Goal: Information Seeking & Learning: Check status

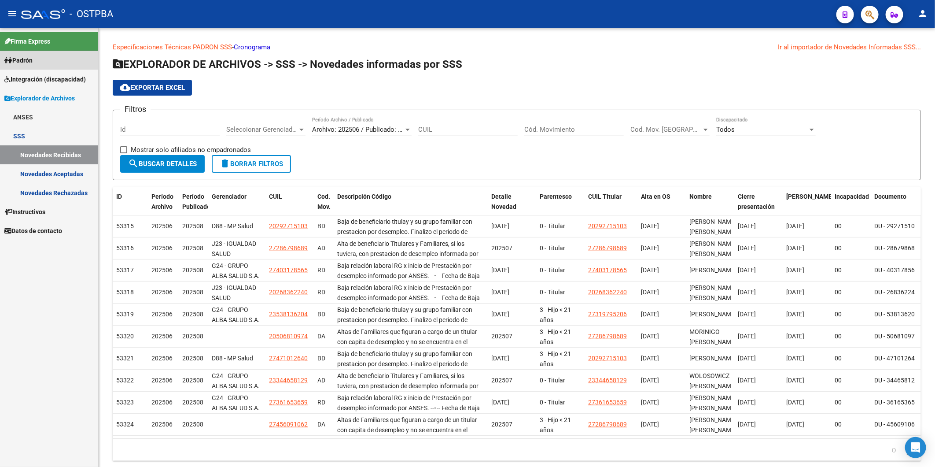
click at [18, 61] on span "Padrón" at bounding box center [18, 60] width 28 height 10
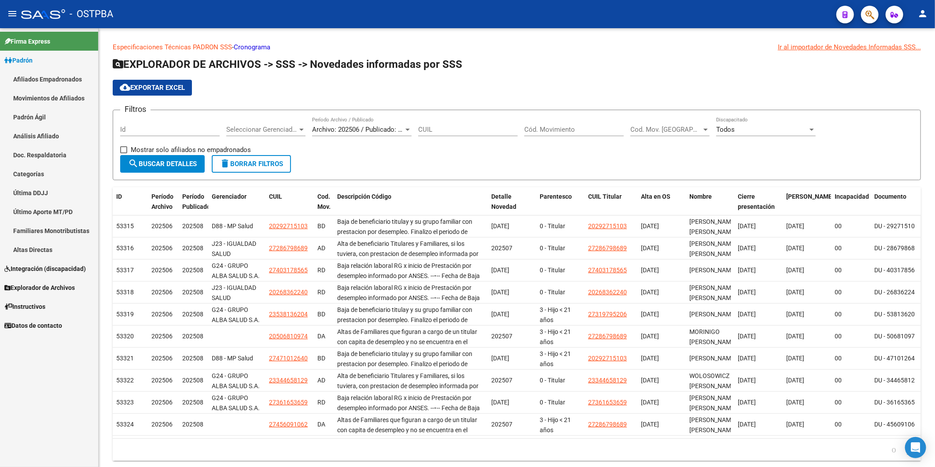
click at [29, 135] on link "Análisis Afiliado" at bounding box center [49, 135] width 98 height 19
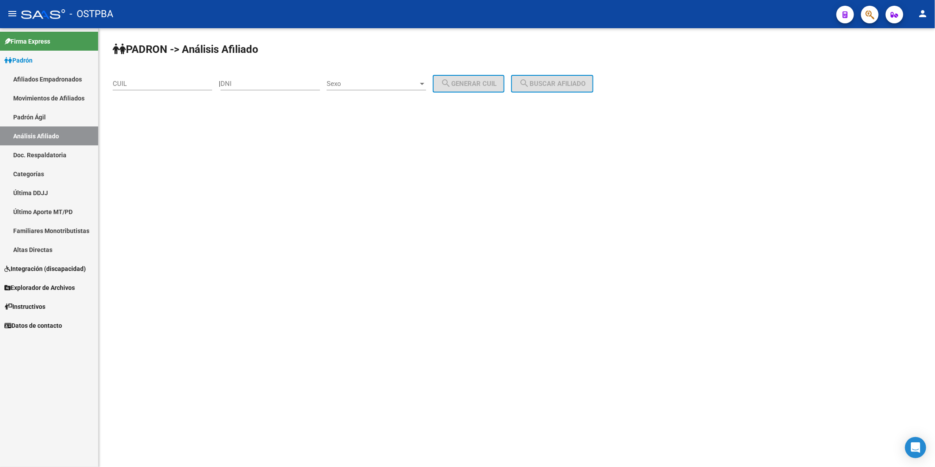
click at [212, 323] on mat-sidenav-content "PADRON -> Análisis Afiliado CUIL | DNI Sexo Sexo search Generar CUIL search Bus…" at bounding box center [517, 247] width 837 height 439
click at [263, 156] on mat-sidenav-content "PADRON -> Análisis Afiliado CUIL | DNI Sexo Sexo search Generar CUIL search Bus…" at bounding box center [517, 247] width 837 height 439
click at [247, 84] on input "DNI" at bounding box center [271, 84] width 100 height 8
type input "13869218"
click at [426, 81] on div at bounding box center [422, 83] width 8 height 7
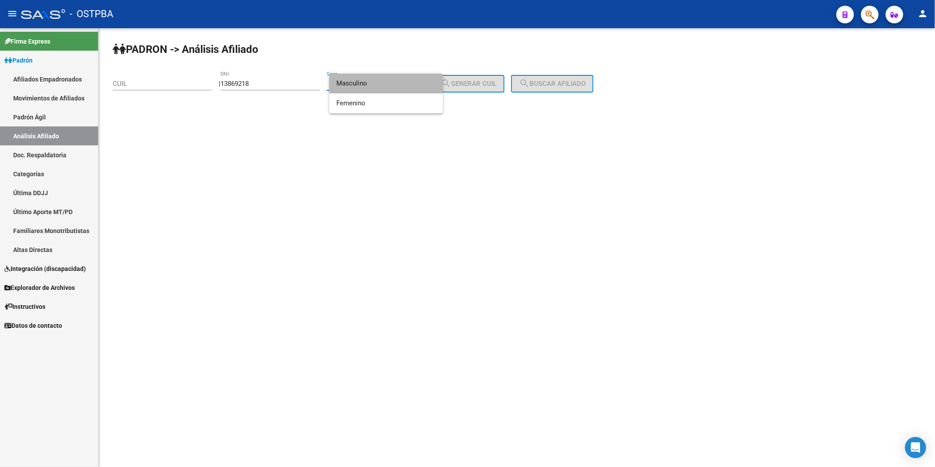
click at [416, 90] on span "Masculino" at bounding box center [386, 84] width 100 height 20
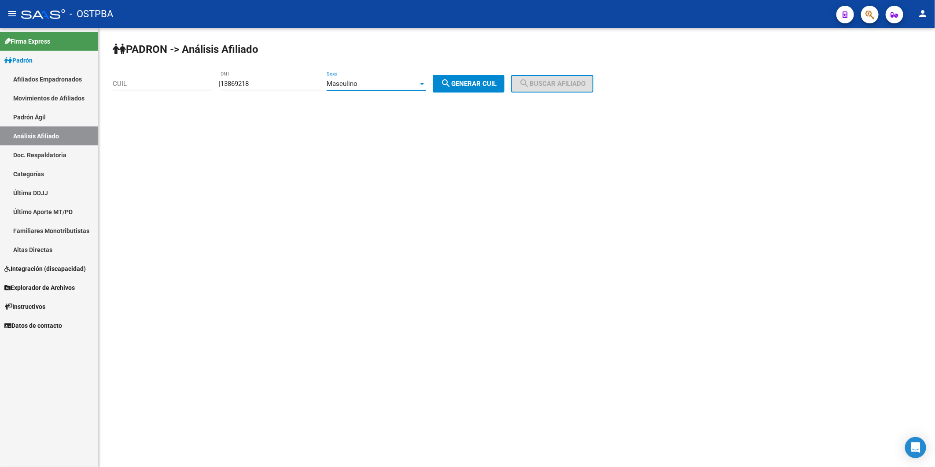
drag, startPoint x: 482, startPoint y: 81, endPoint x: 549, endPoint y: 75, distance: 66.7
click at [485, 81] on span "search Generar CUIL" at bounding box center [469, 84] width 56 height 8
type input "20-13869218-4"
click at [557, 76] on button "search Buscar afiliado" at bounding box center [552, 84] width 82 height 18
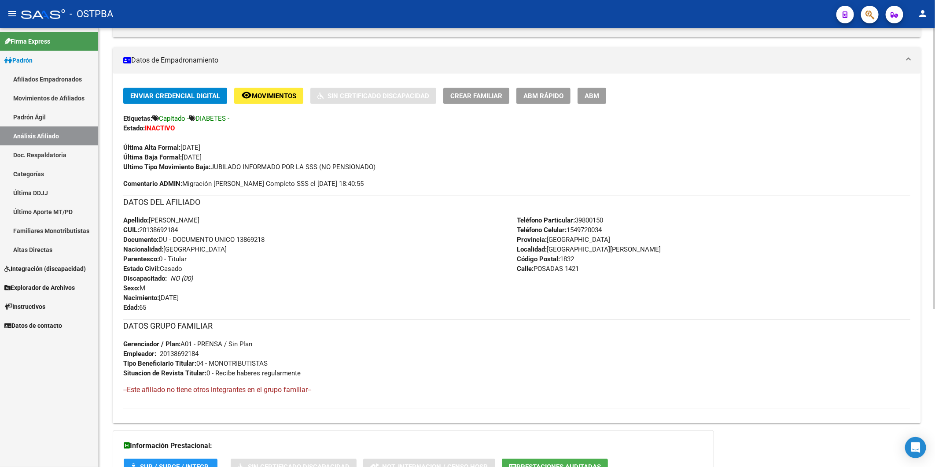
scroll to position [247, 0]
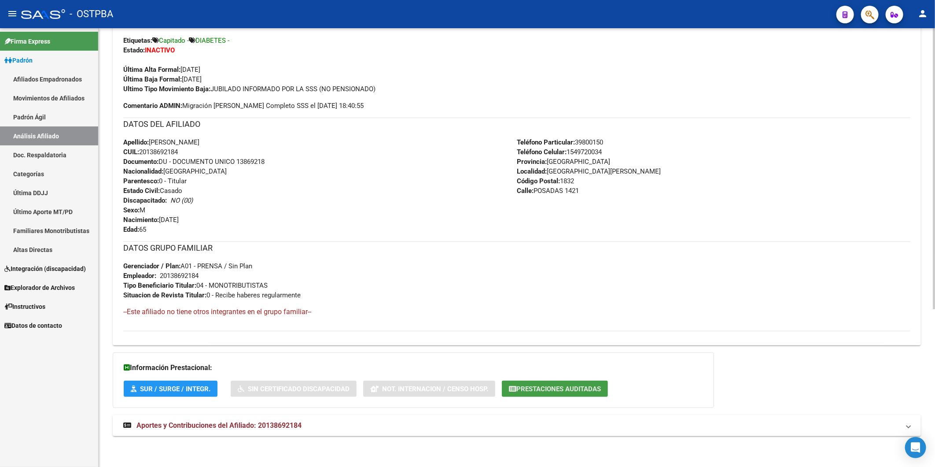
click at [568, 390] on span "Prestaciones Auditadas" at bounding box center [559, 389] width 85 height 8
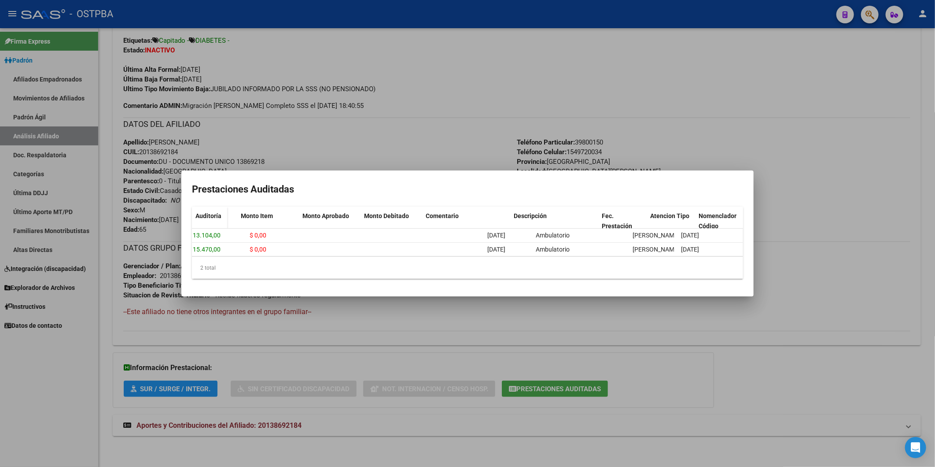
scroll to position [0, 0]
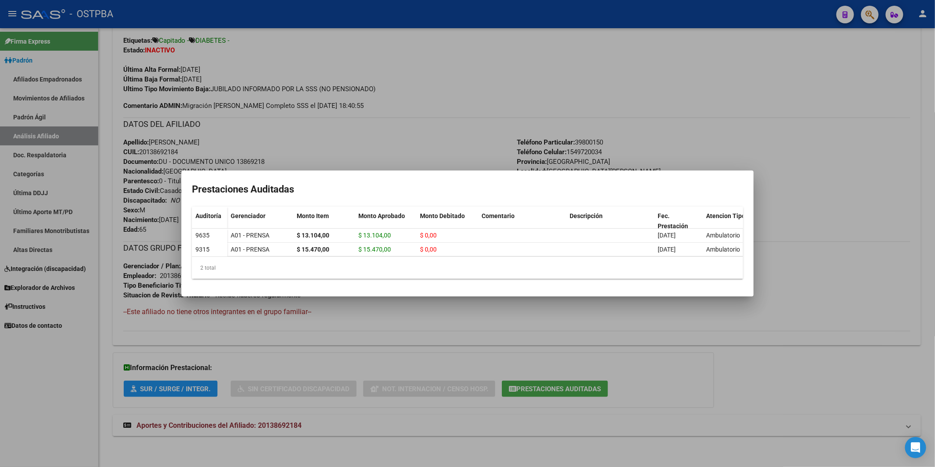
click at [461, 321] on div at bounding box center [467, 233] width 935 height 467
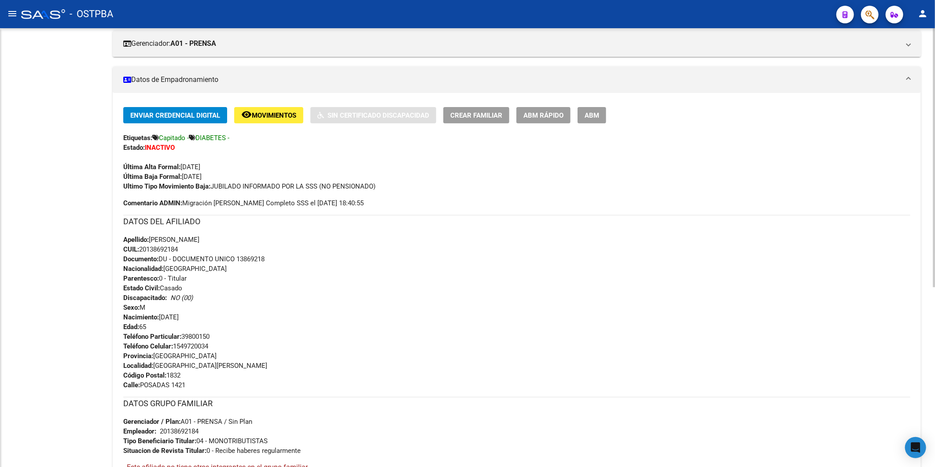
scroll to position [148, 0]
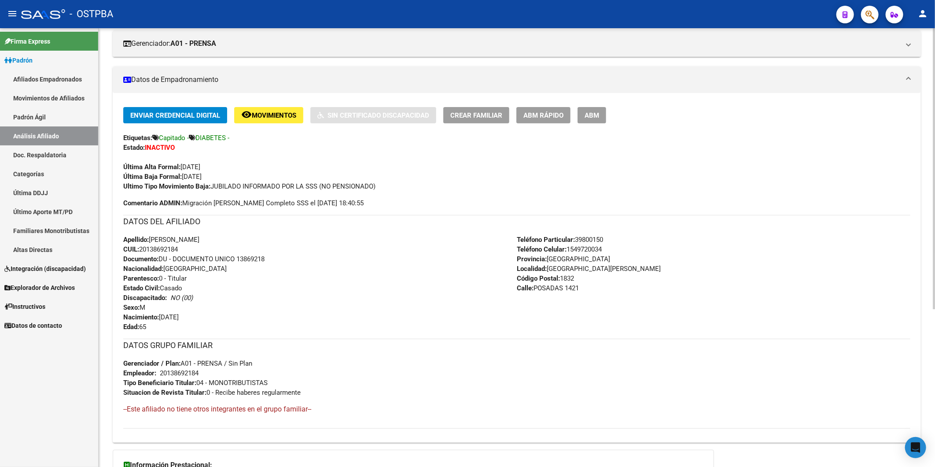
click at [311, 303] on div "Apellido: [PERSON_NAME] CUIL: 20138692184 Documento: DU - DOCUMENTO UNICO 13869…" at bounding box center [320, 283] width 394 height 97
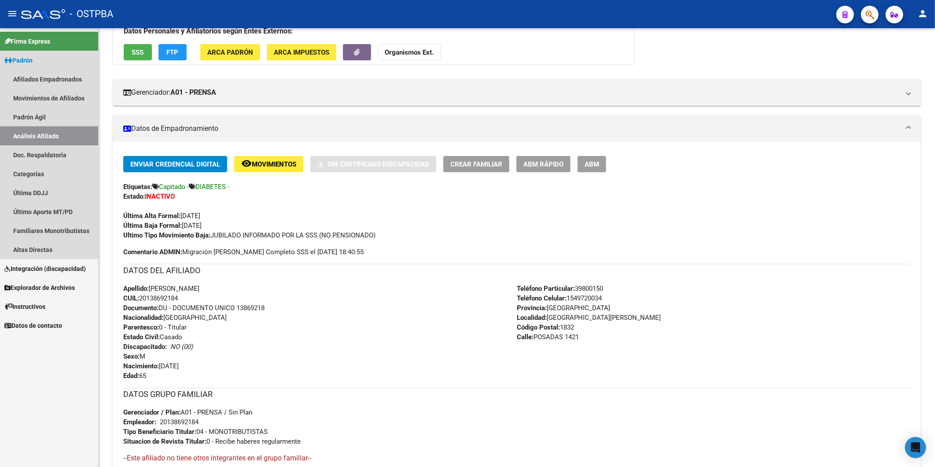
click at [34, 133] on link "Análisis Afiliado" at bounding box center [49, 135] width 98 height 19
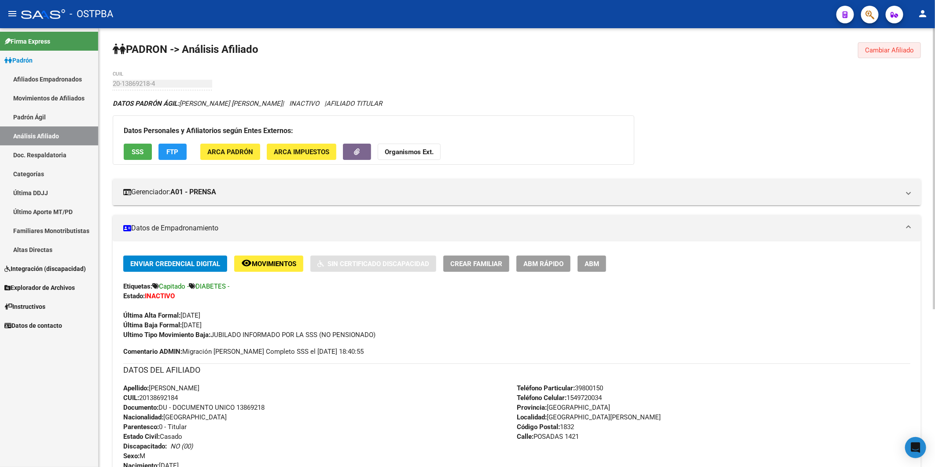
click at [908, 51] on span "Cambiar Afiliado" at bounding box center [889, 50] width 49 height 8
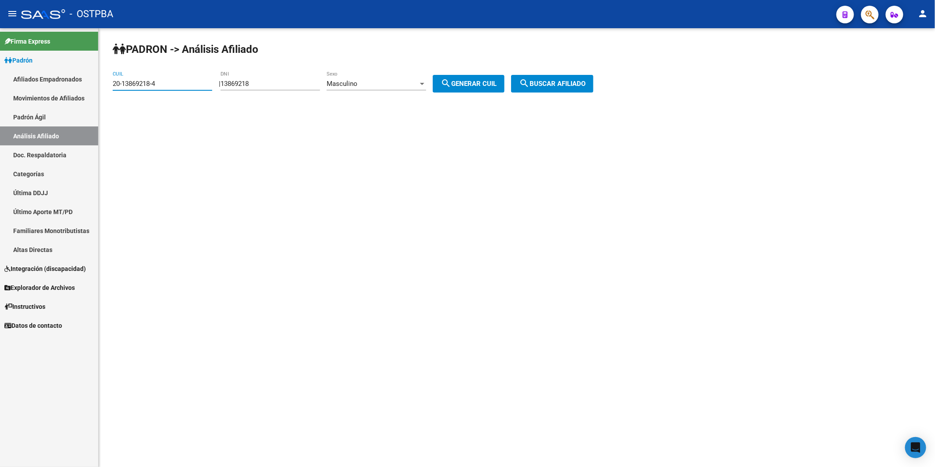
drag, startPoint x: 161, startPoint y: 84, endPoint x: 92, endPoint y: 81, distance: 69.6
click at [92, 81] on mat-sidenav-container "Firma Express [PERSON_NAME] Afiliados Empadronados Movimientos de Afiliados [PE…" at bounding box center [467, 247] width 935 height 439
paste input "32-970226"
type input "32-970226"
drag, startPoint x: 153, startPoint y: 81, endPoint x: 85, endPoint y: 88, distance: 68.1
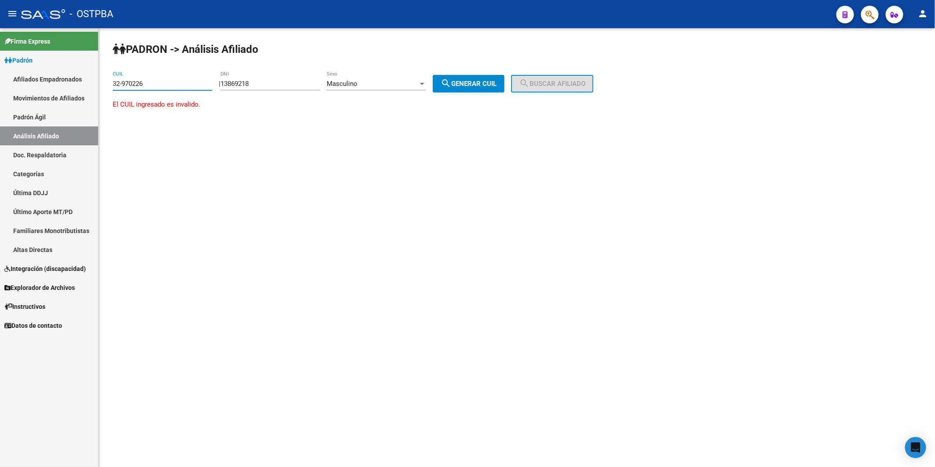
click at [85, 88] on mat-sidenav-container "Firma Express [PERSON_NAME] Afiliados Empadronados Movimientos de Afiliados [PE…" at bounding box center [467, 247] width 935 height 439
drag, startPoint x: 274, startPoint y: 84, endPoint x: 216, endPoint y: 86, distance: 58.2
click at [216, 86] on app-analisis-afiliado "[PERSON_NAME] -> Análisis Afiliado CUIL | 13869218 DNI Masculino Sexo search Ge…" at bounding box center [356, 84] width 487 height 8
paste input "32970226"
type input "32970226"
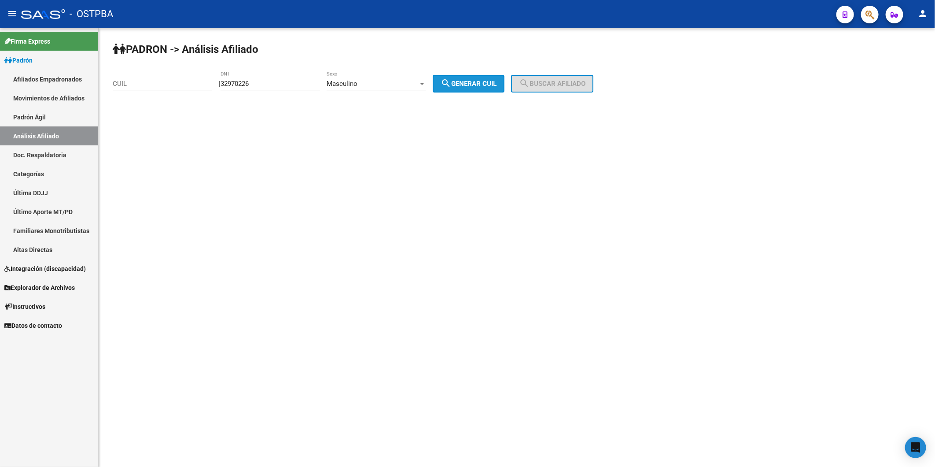
click at [496, 84] on span "search Generar CUIL" at bounding box center [469, 84] width 56 height 8
type input "20-32970226-0"
click at [530, 84] on mat-icon "search" at bounding box center [524, 83] width 11 height 11
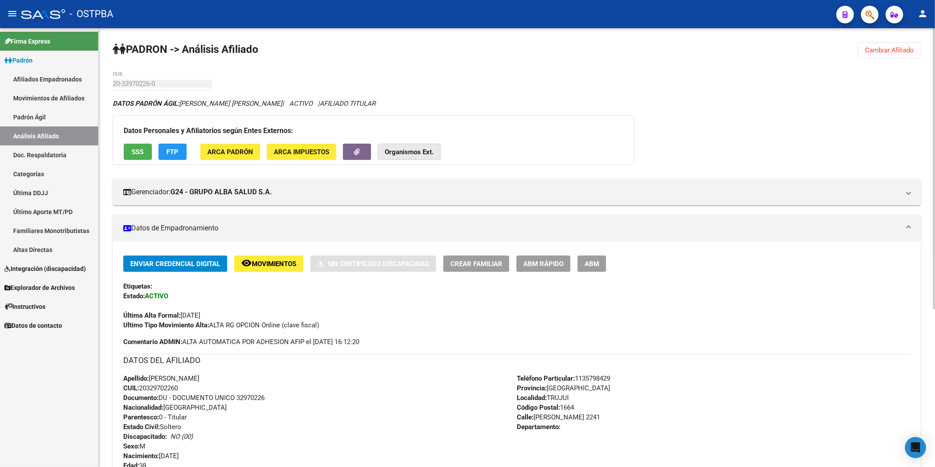
click at [431, 153] on strong "Organismos Ext." at bounding box center [409, 152] width 49 height 8
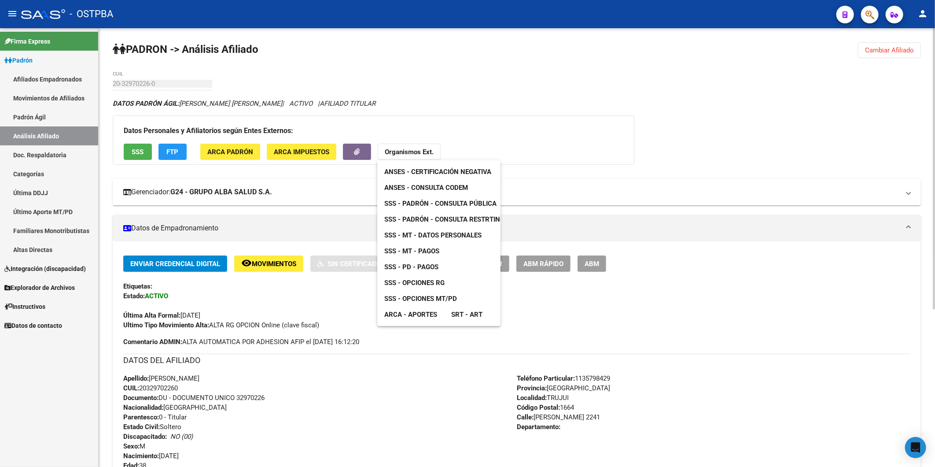
click at [436, 190] on span "ANSES - Consulta CODEM" at bounding box center [426, 188] width 84 height 8
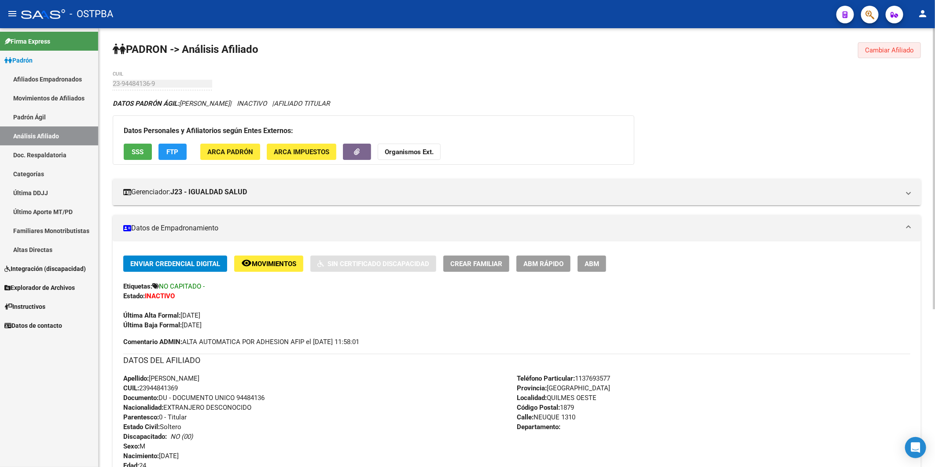
click at [871, 47] on span "Cambiar Afiliado" at bounding box center [889, 50] width 49 height 8
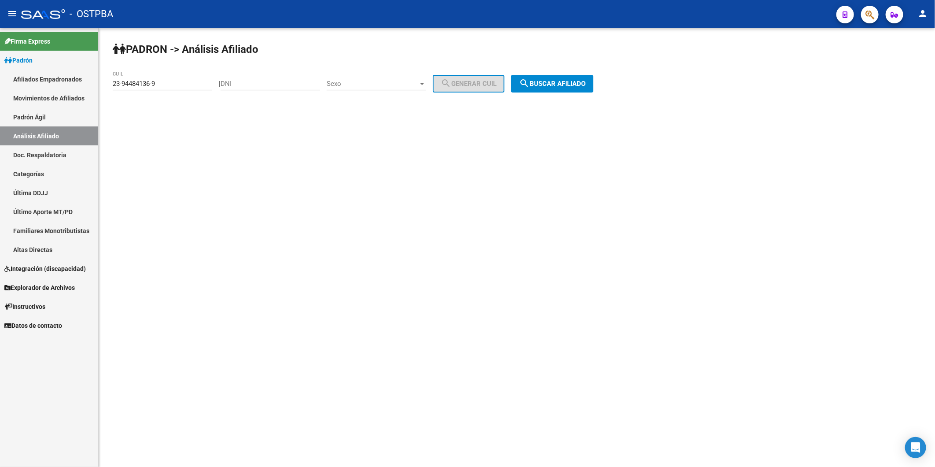
click at [161, 78] on div "23-94484136-9 CUIL" at bounding box center [163, 80] width 100 height 19
drag, startPoint x: 160, startPoint y: 82, endPoint x: 63, endPoint y: 82, distance: 96.4
click at [65, 82] on mat-sidenav-container "Firma Express Padrón Afiliados Empadronados Movimientos de Afiliados Padrón Ági…" at bounding box center [467, 247] width 935 height 439
drag, startPoint x: 288, startPoint y: 85, endPoint x: 274, endPoint y: 82, distance: 14.4
click at [288, 85] on input "DNI" at bounding box center [271, 84] width 100 height 8
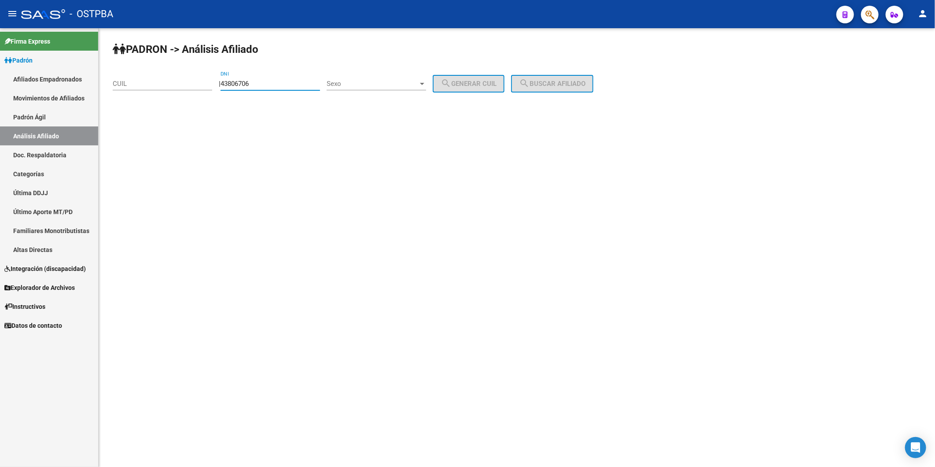
type input "43806706"
click at [426, 84] on div at bounding box center [422, 83] width 8 height 7
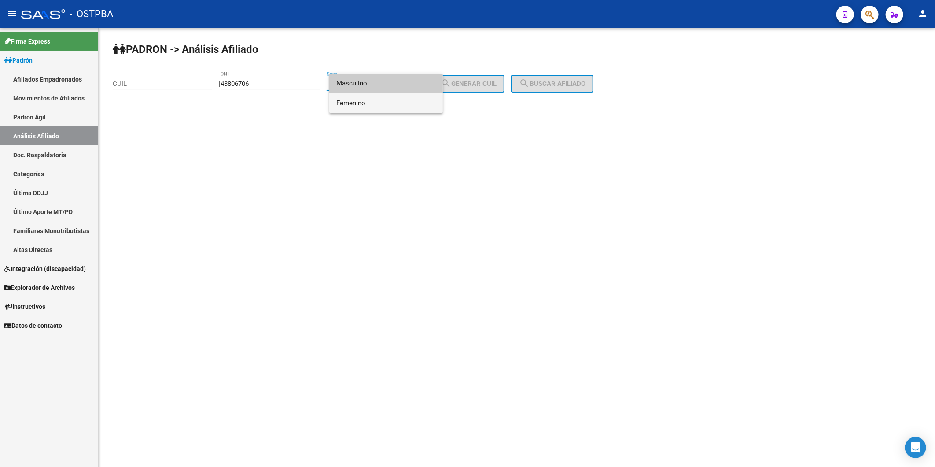
click at [379, 104] on span "Femenino" at bounding box center [386, 103] width 100 height 20
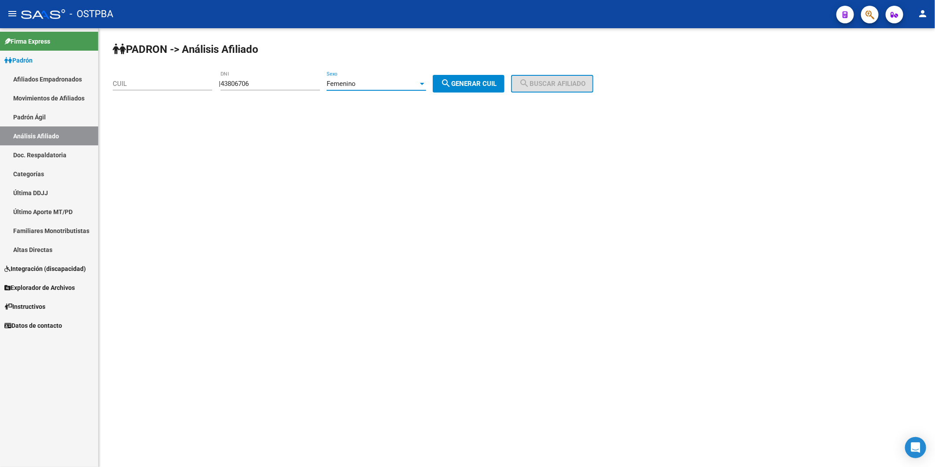
click at [378, 85] on div "Femenino" at bounding box center [373, 84] width 92 height 8
click at [417, 58] on span "Masculino" at bounding box center [386, 64] width 100 height 20
click at [497, 85] on span "search Generar CUIL" at bounding box center [469, 84] width 56 height 8
type input "20-43806706-0"
click at [548, 87] on span "search Buscar afiliado" at bounding box center [552, 84] width 66 height 8
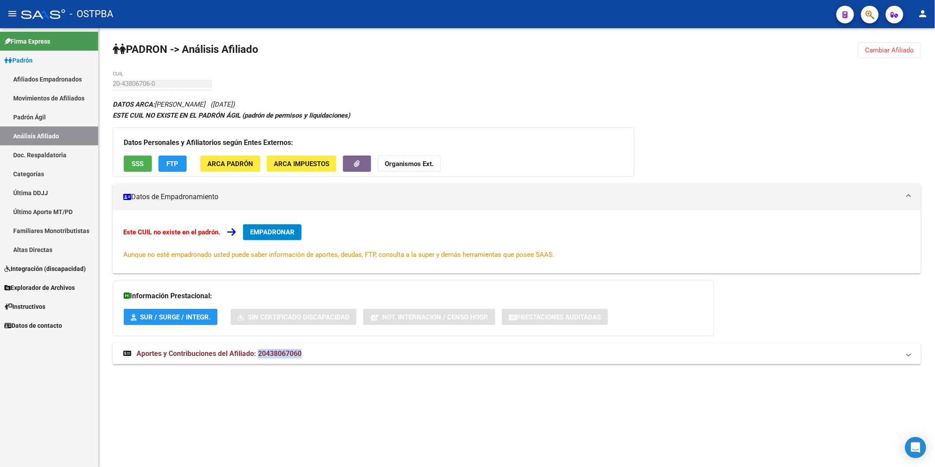
drag, startPoint x: 258, startPoint y: 352, endPoint x: 303, endPoint y: 273, distance: 90.9
click at [307, 351] on mat-panel-title "Aportes y Contribuciones del Afiliado: 20438067060" at bounding box center [511, 354] width 777 height 10
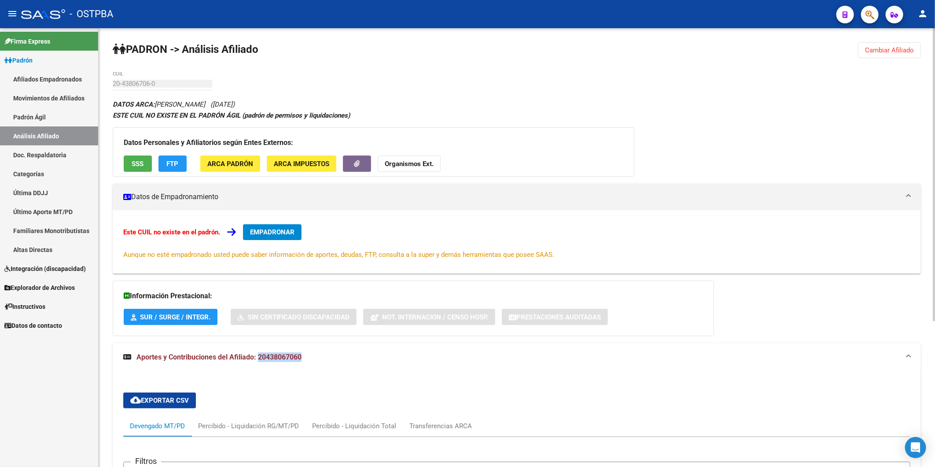
copy span "20438067060"
click at [416, 168] on strong "Organismos Ext." at bounding box center [409, 164] width 49 height 8
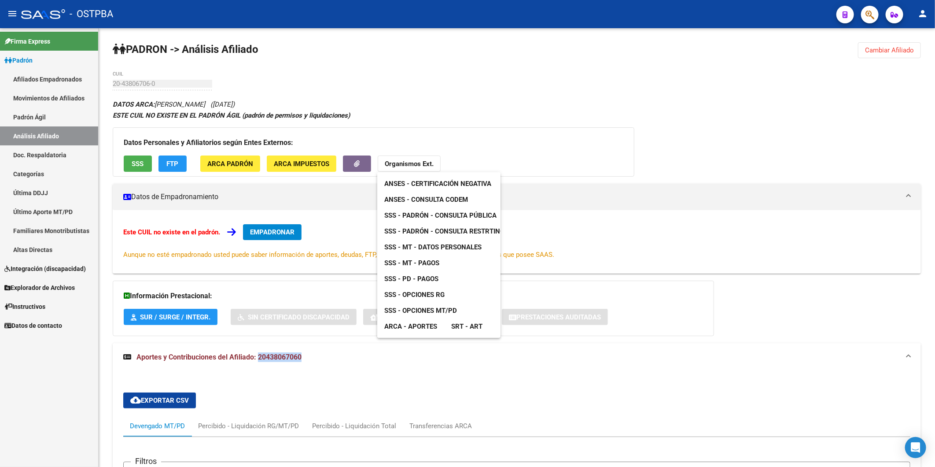
click at [455, 201] on span "ANSES - Consulta CODEM" at bounding box center [426, 200] width 84 height 8
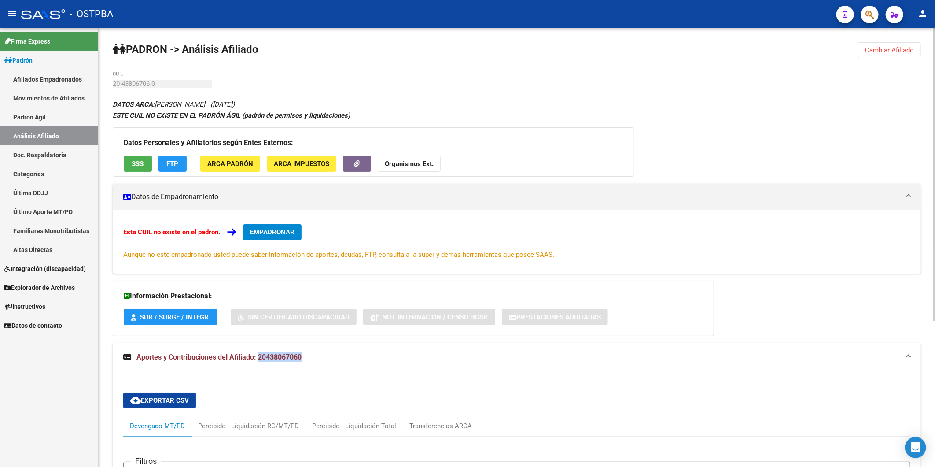
click at [131, 164] on button "SSS" at bounding box center [138, 163] width 28 height 16
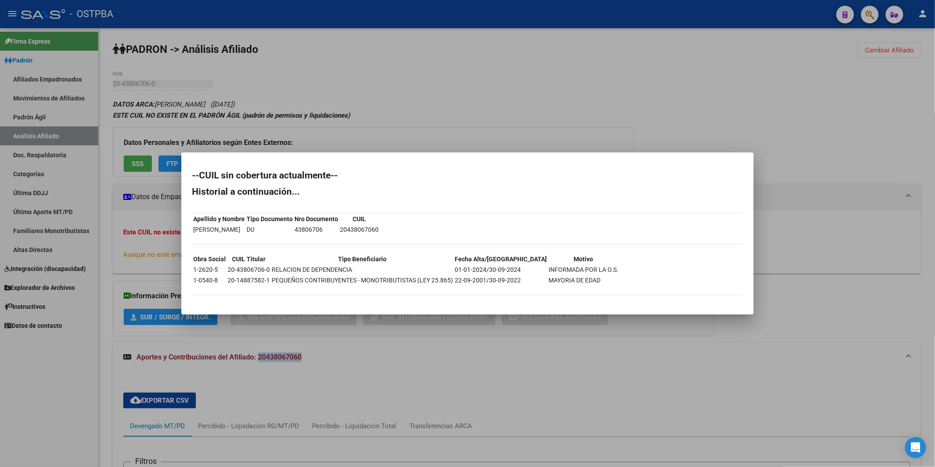
click at [401, 121] on div at bounding box center [467, 233] width 935 height 467
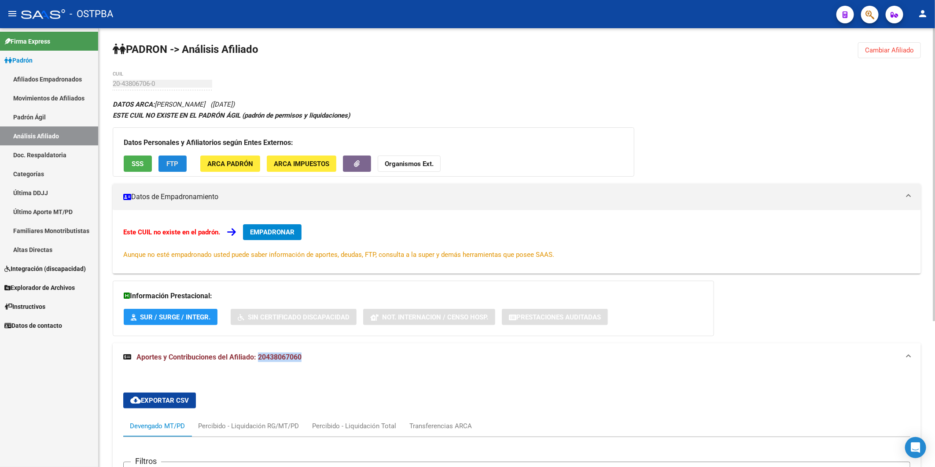
click at [170, 164] on span "FTP" at bounding box center [173, 164] width 12 height 8
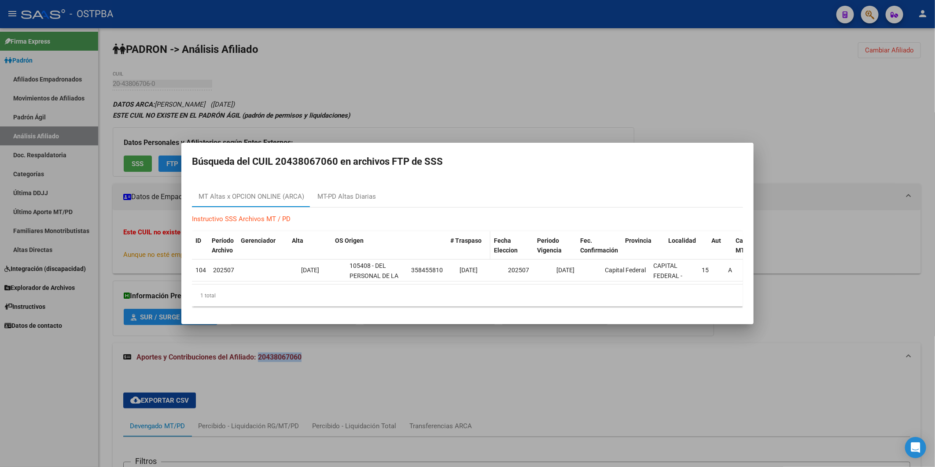
drag, startPoint x: 406, startPoint y: 244, endPoint x: 483, endPoint y: 245, distance: 77.1
click at [483, 245] on div "ID Período Archivo Gerenciador Alta OS Origen # Traspaso Fecha Eleccion Periodo…" at bounding box center [496, 245] width 608 height 29
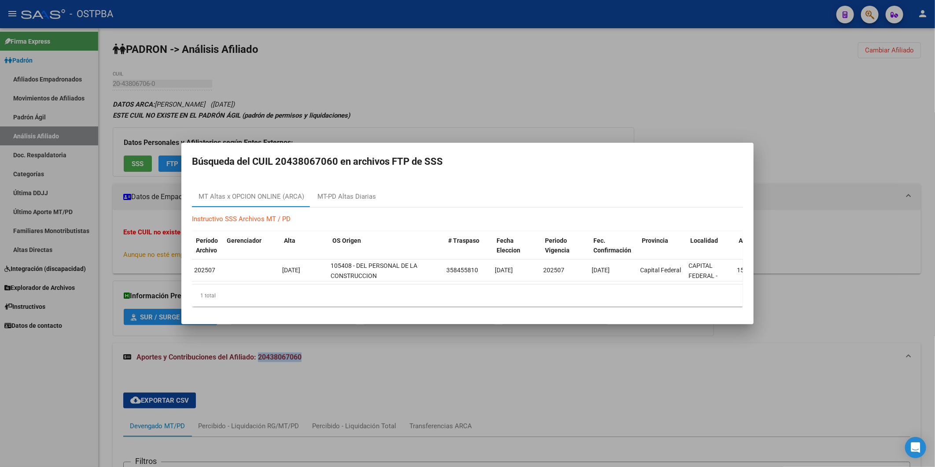
scroll to position [0, 17]
click at [558, 85] on div at bounding box center [467, 233] width 935 height 467
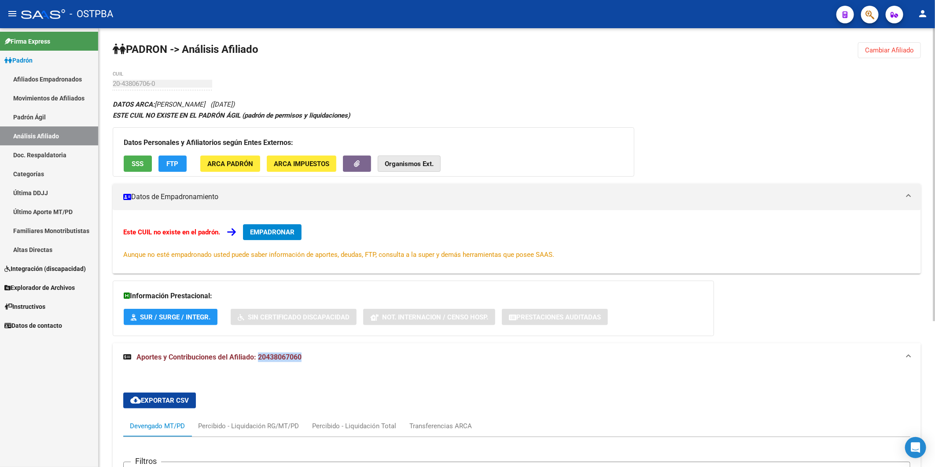
click at [399, 166] on strong "Organismos Ext." at bounding box center [409, 164] width 49 height 8
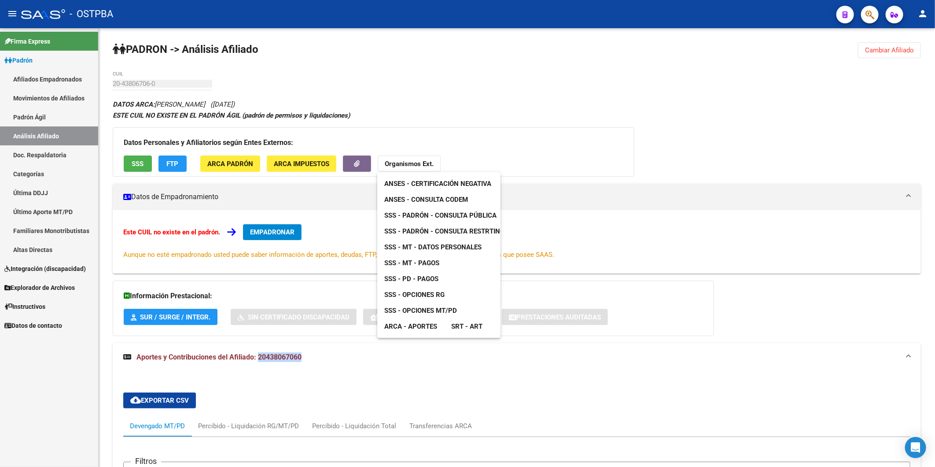
click at [451, 249] on span "SSS - MT - Datos Personales" at bounding box center [432, 247] width 97 height 8
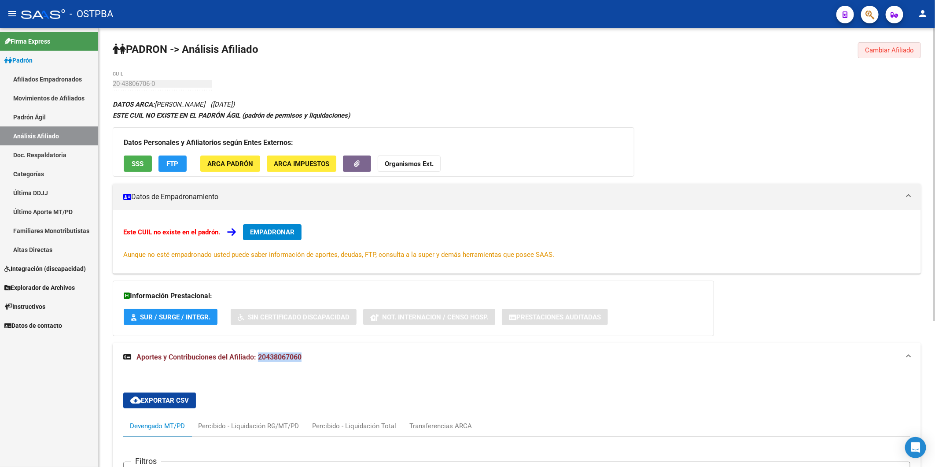
click at [891, 50] on span "Cambiar Afiliado" at bounding box center [889, 50] width 49 height 8
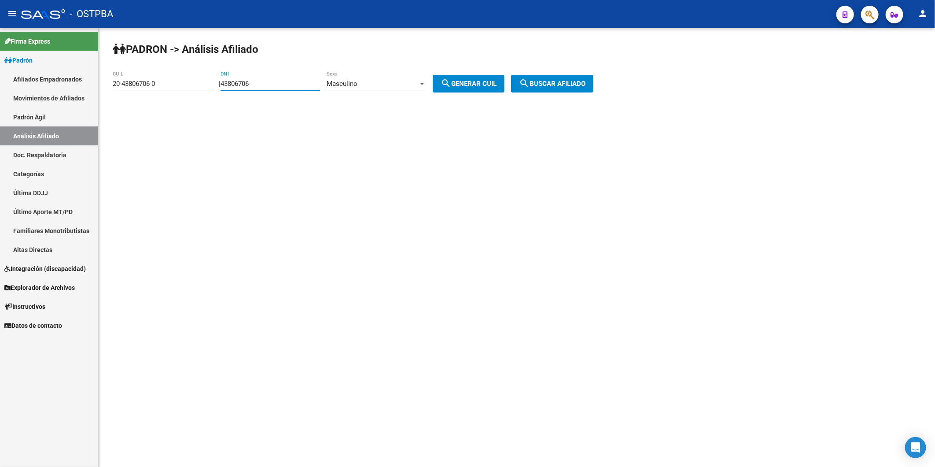
drag, startPoint x: 265, startPoint y: 84, endPoint x: 228, endPoint y: 81, distance: 37.1
click at [228, 81] on div "| 43806706 DNI Masculino Sexo search Generar CUIL" at bounding box center [365, 84] width 292 height 8
paste input "3297022"
type input "32970226"
drag, startPoint x: 165, startPoint y: 88, endPoint x: 127, endPoint y: 81, distance: 39.0
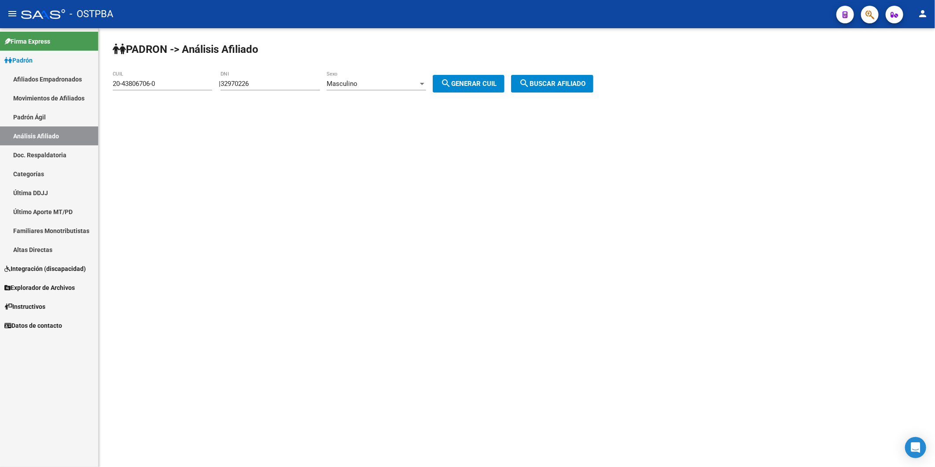
click at [127, 81] on div "20-43806706-0 CUIL" at bounding box center [163, 80] width 100 height 19
drag, startPoint x: 153, startPoint y: 78, endPoint x: 91, endPoint y: 83, distance: 62.2
click at [91, 83] on mat-sidenav-container "Firma Express Padrón Afiliados Empadronados Movimientos de Afiliados Padrón Ági…" at bounding box center [467, 247] width 935 height 439
drag, startPoint x: 91, startPoint y: 83, endPoint x: 203, endPoint y: 85, distance: 112.7
click at [203, 85] on input "20-43806706-0" at bounding box center [163, 84] width 100 height 8
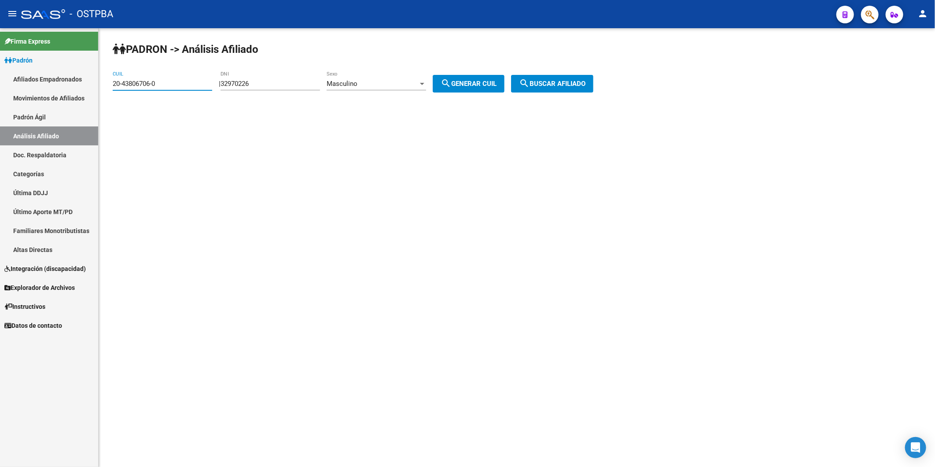
drag, startPoint x: 184, startPoint y: 81, endPoint x: 113, endPoint y: 88, distance: 71.2
click at [113, 88] on div "20-43806706-0 CUIL" at bounding box center [163, 80] width 100 height 19
click at [497, 83] on span "search Generar CUIL" at bounding box center [469, 84] width 56 height 8
type input "20-32970226-0"
click at [547, 85] on span "search Buscar afiliado" at bounding box center [552, 84] width 66 height 8
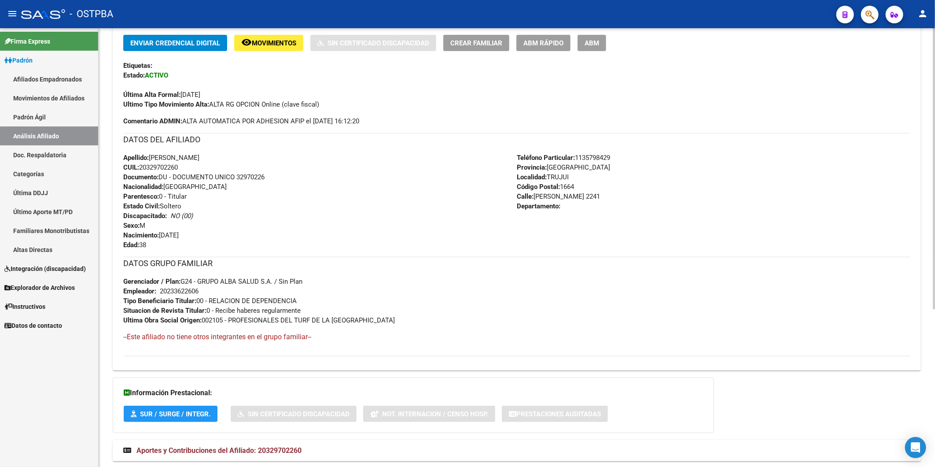
scroll to position [244, 0]
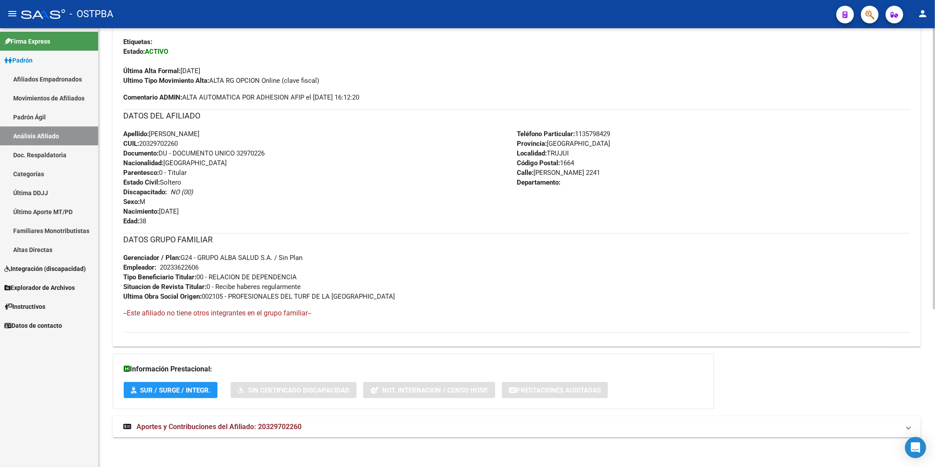
click at [564, 311] on h4 "--Este afiliado no tiene otros integrantes en el grupo familiar--" at bounding box center [516, 313] width 787 height 10
